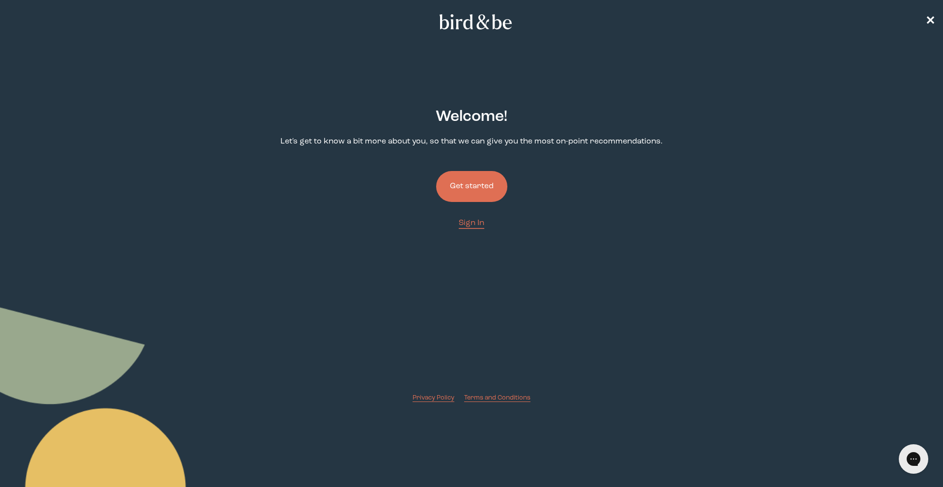
click at [475, 196] on button "Get started" at bounding box center [471, 186] width 71 height 31
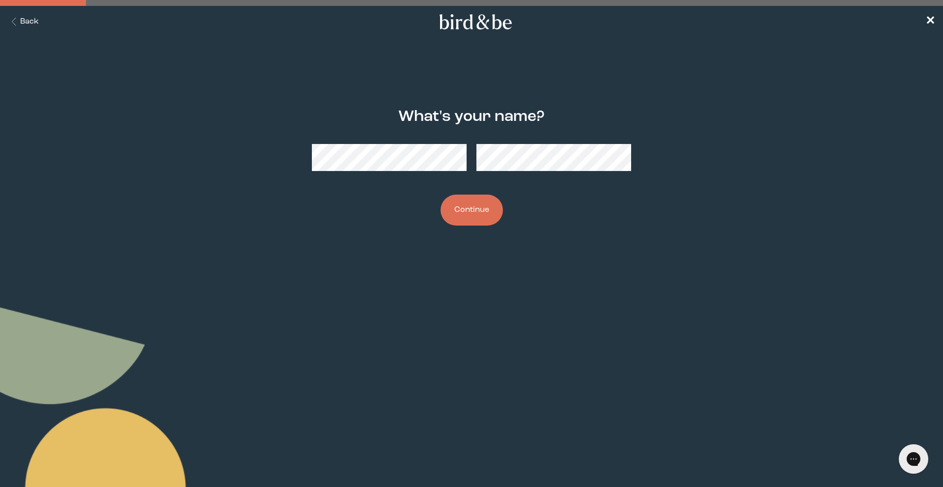
click at [484, 211] on button "Continue" at bounding box center [472, 210] width 62 height 31
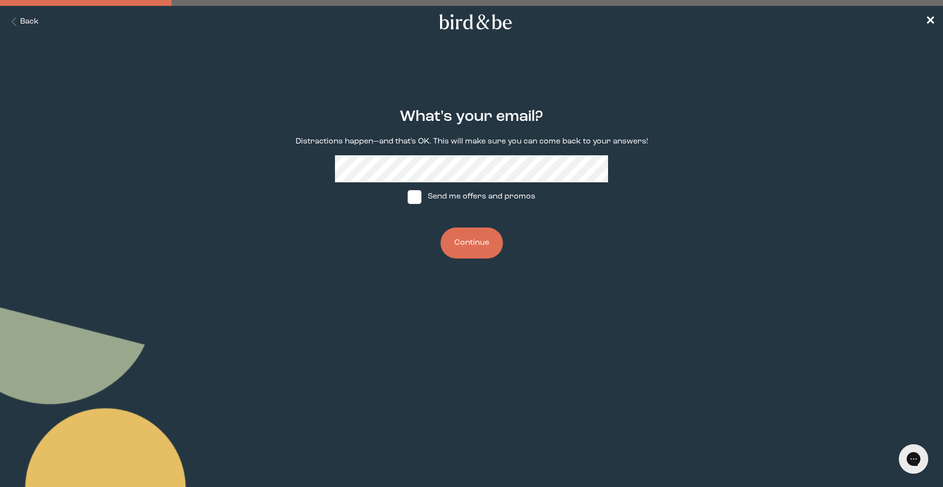
click at [480, 240] on button "Continue" at bounding box center [472, 243] width 62 height 31
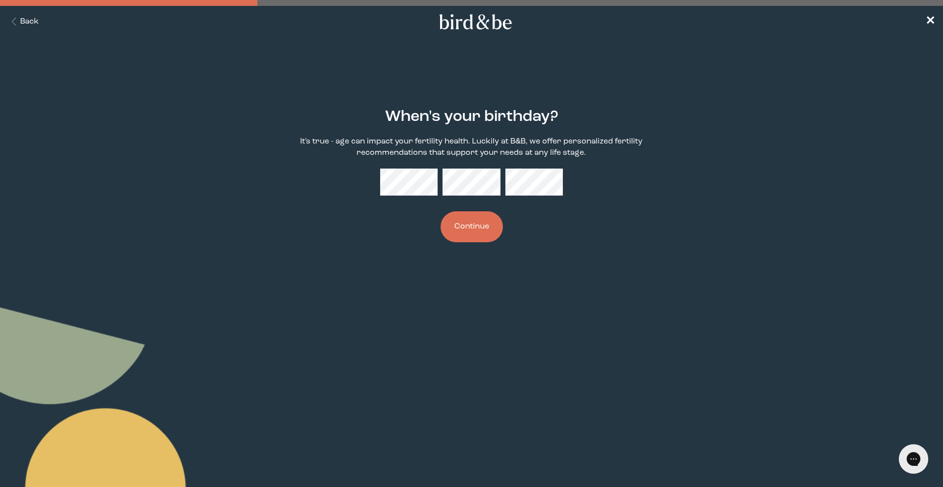
click at [476, 223] on button "Continue" at bounding box center [472, 226] width 62 height 31
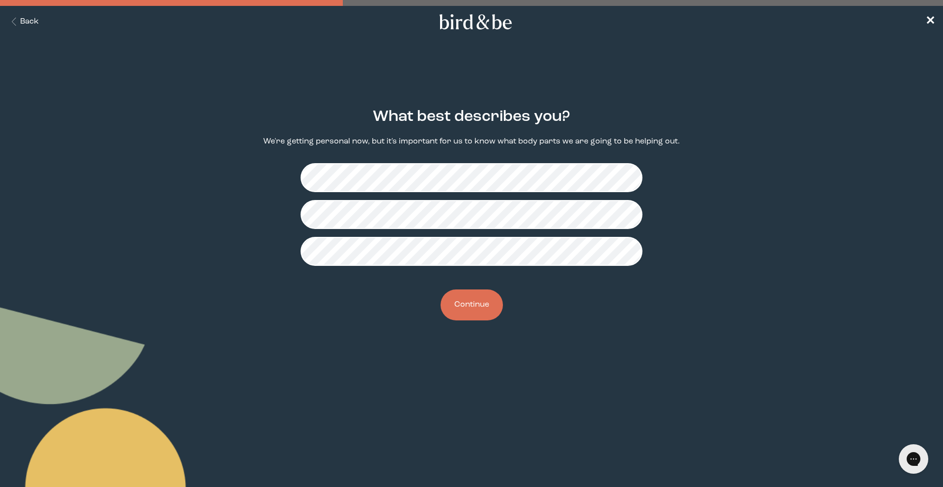
click at [481, 296] on button "Continue" at bounding box center [472, 304] width 62 height 31
click at [477, 310] on button "Continue" at bounding box center [472, 304] width 62 height 31
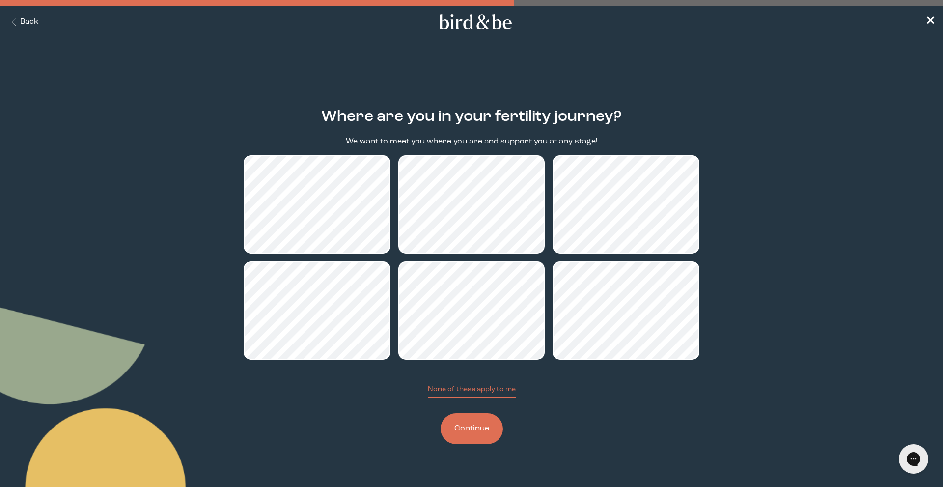
click at [483, 437] on button "Continue" at bounding box center [472, 428] width 62 height 31
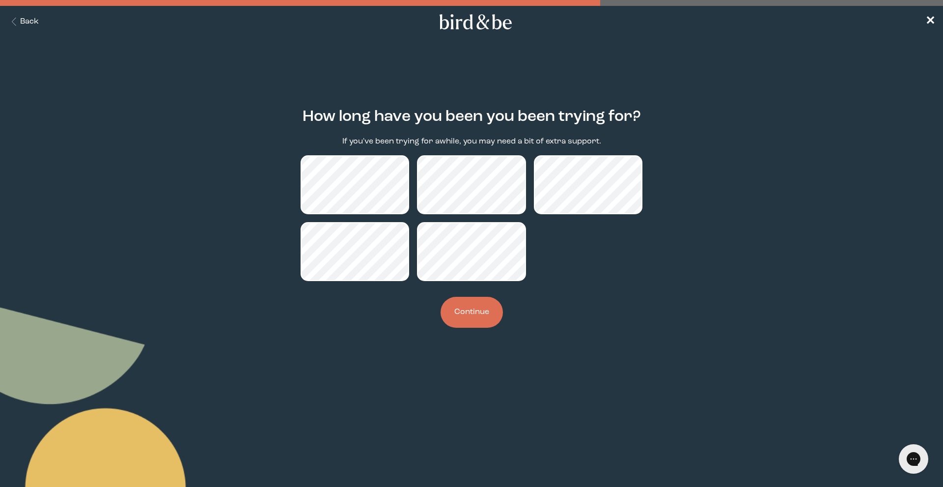
click at [465, 307] on button "Continue" at bounding box center [472, 312] width 62 height 31
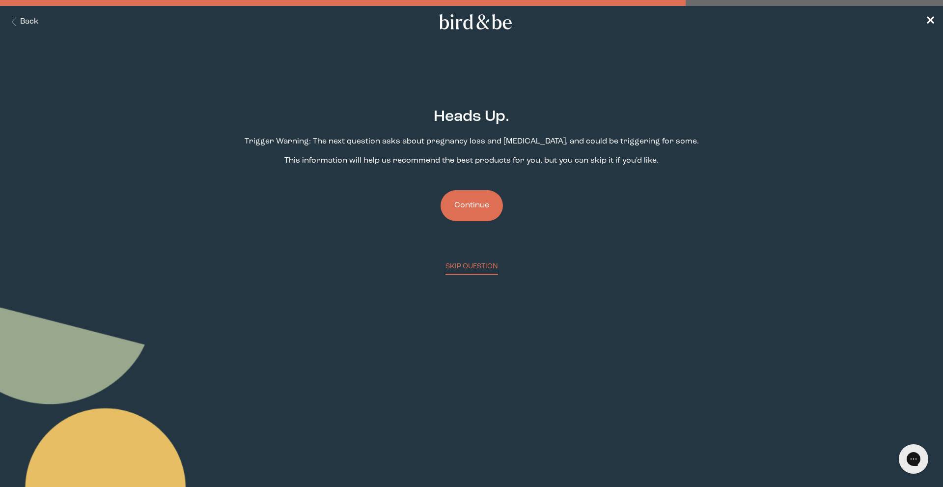
click at [480, 203] on button "Continue" at bounding box center [472, 205] width 62 height 31
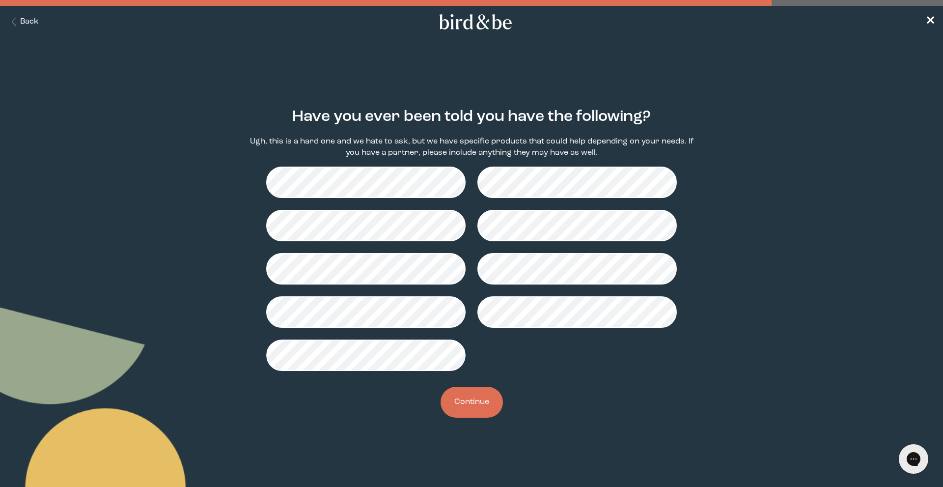
click at [474, 404] on button "Continue" at bounding box center [472, 402] width 62 height 31
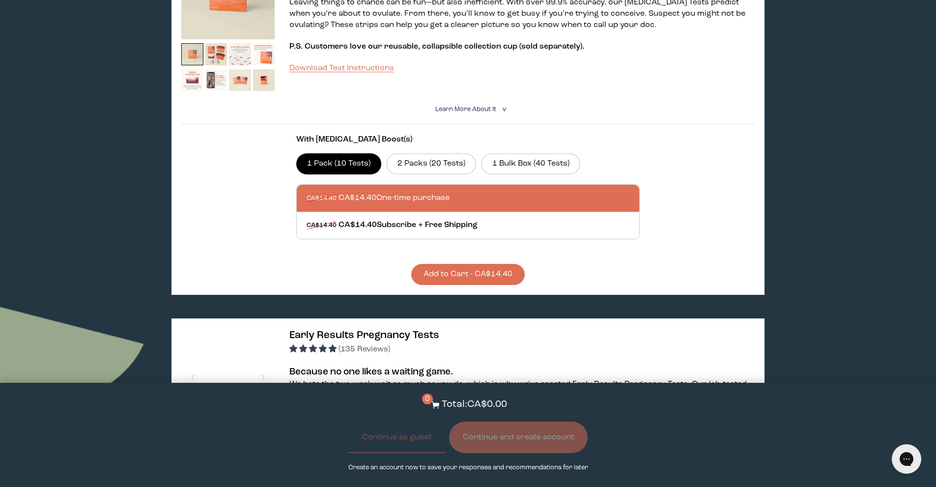
scroll to position [639, 0]
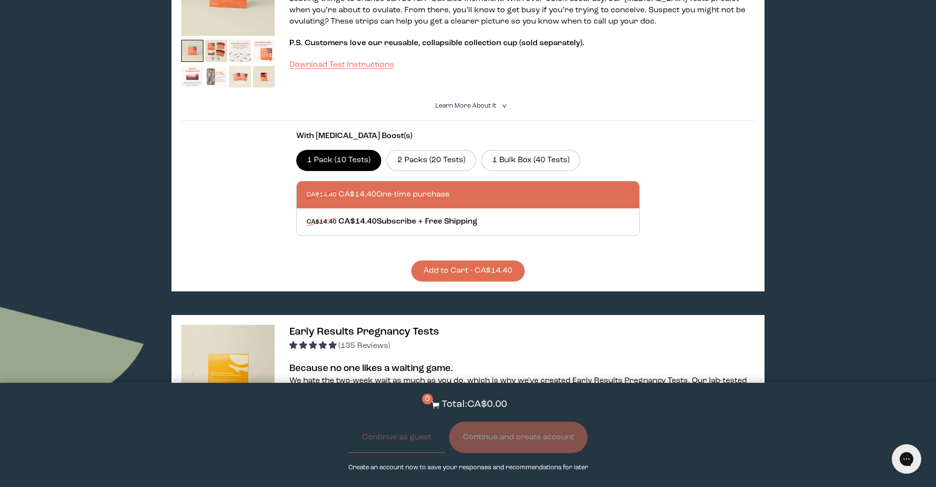
click at [212, 66] on img at bounding box center [216, 77] width 22 height 22
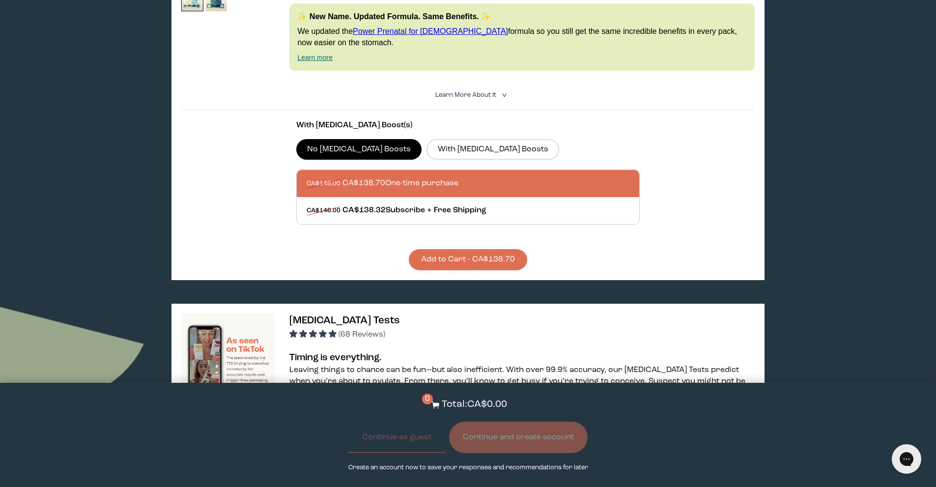
scroll to position [0, 0]
